Goal: Navigation & Orientation: Find specific page/section

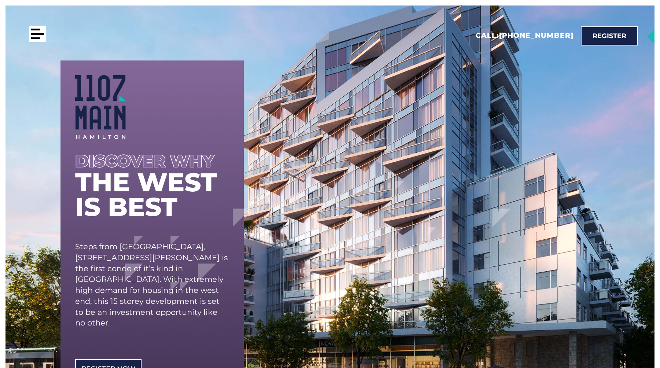
click at [30, 40] on div at bounding box center [37, 34] width 17 height 17
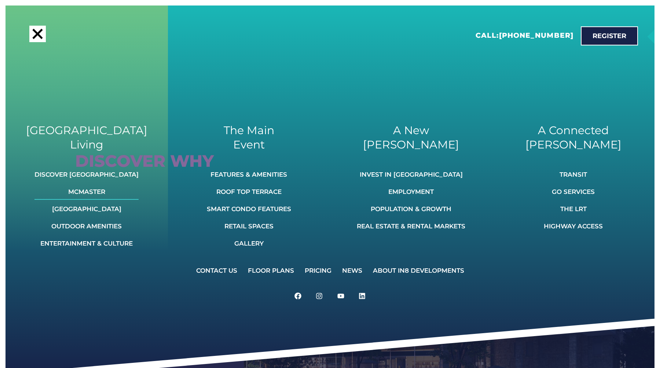
click at [92, 193] on link "McMaster" at bounding box center [86, 192] width 104 height 16
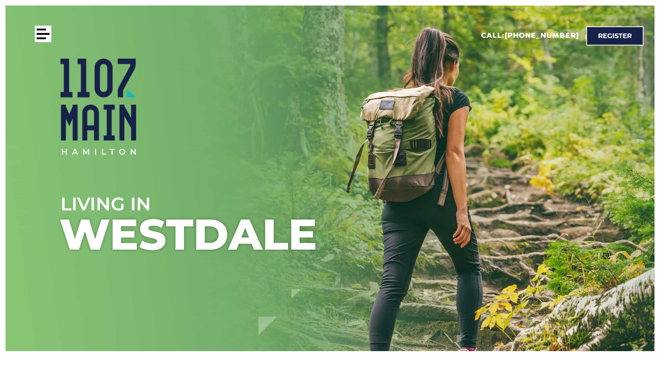
click at [49, 33] on div at bounding box center [43, 34] width 13 height 2
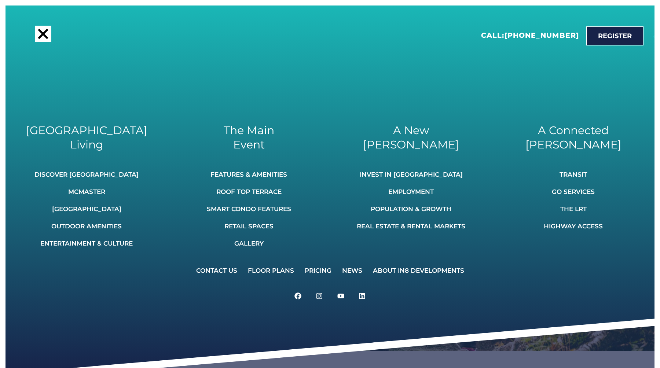
click at [41, 33] on div at bounding box center [43, 34] width 10 height 10
